Goal: Find specific page/section: Find specific page/section

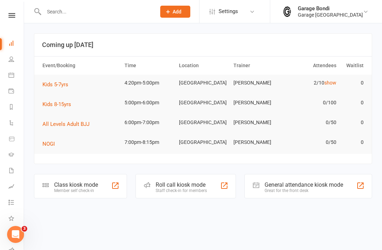
click at [92, 13] on input "text" at bounding box center [96, 12] width 109 height 10
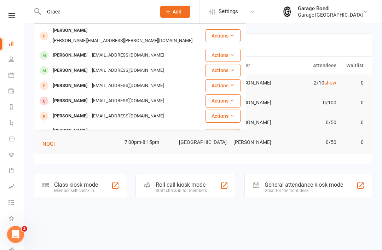
type input "Grace"
click at [75, 50] on div "[PERSON_NAME]" at bounding box center [70, 55] width 39 height 10
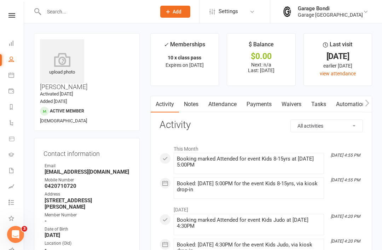
click at [68, 64] on icon at bounding box center [62, 60] width 44 height 14
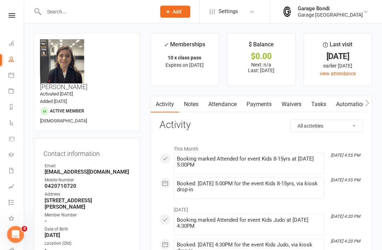
click at [79, 20] on div at bounding box center [92, 11] width 117 height 23
click at [89, 13] on input "text" at bounding box center [96, 12] width 109 height 10
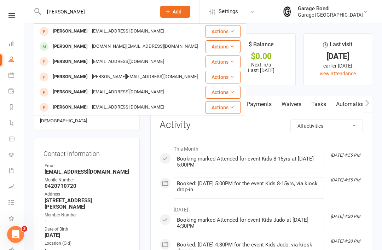
type input "Ian"
click at [66, 47] on div "Ian Ryou" at bounding box center [70, 46] width 39 height 10
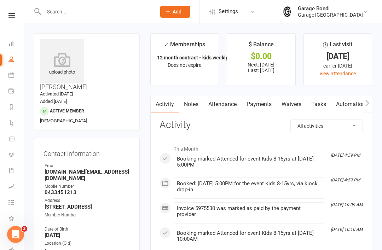
click at [63, 63] on icon at bounding box center [62, 60] width 44 height 14
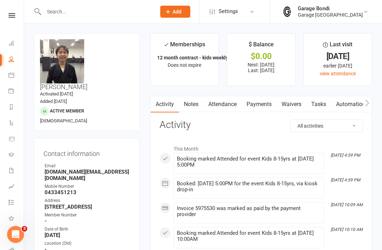
click at [69, 4] on div at bounding box center [92, 11] width 117 height 23
click at [74, 10] on input "text" at bounding box center [96, 12] width 109 height 10
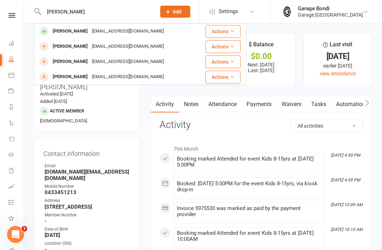
type input "Oleg"
click at [70, 31] on div "oleg stepanenko" at bounding box center [70, 31] width 39 height 10
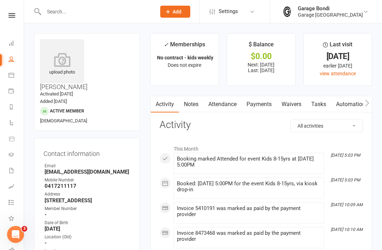
click at [66, 63] on icon at bounding box center [62, 60] width 44 height 14
